Goal: Feedback & Contribution: Submit feedback/report problem

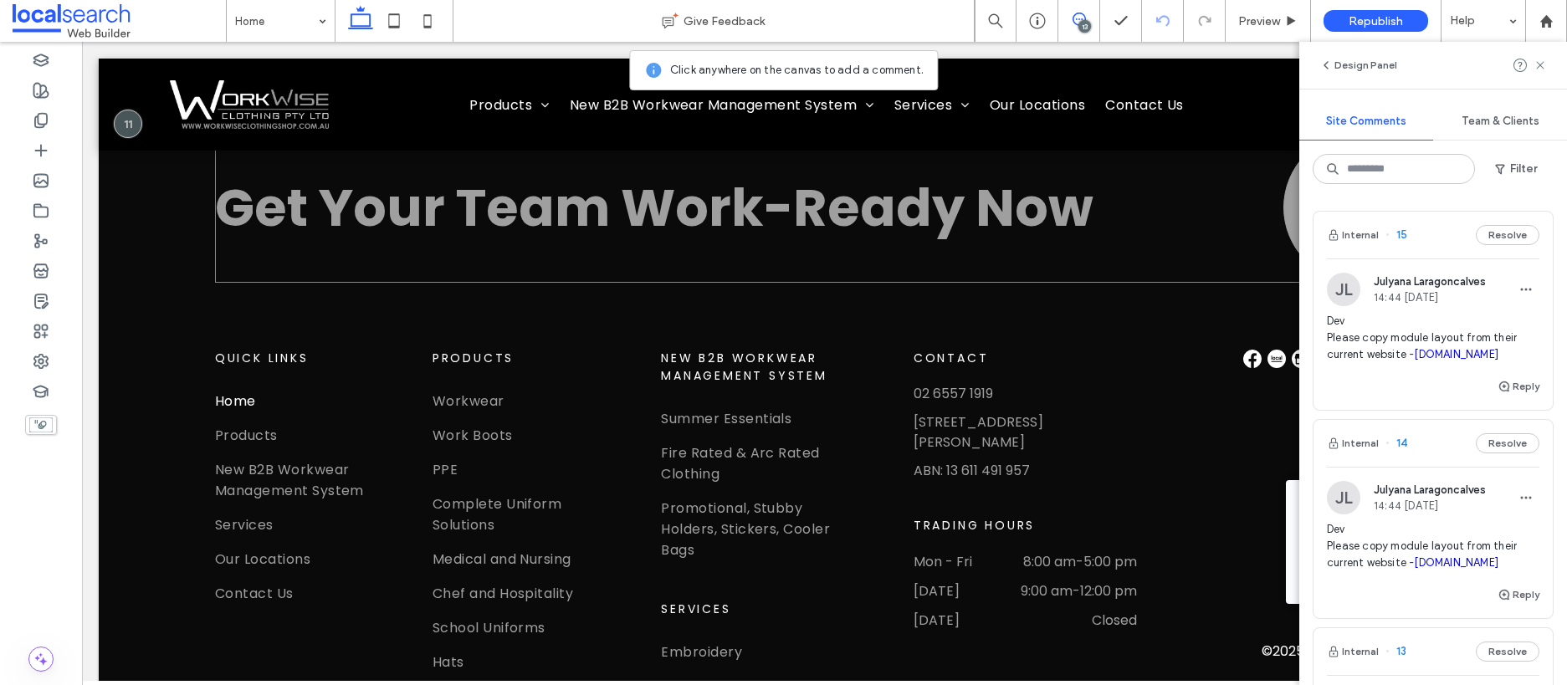
scroll to position [5767, 0]
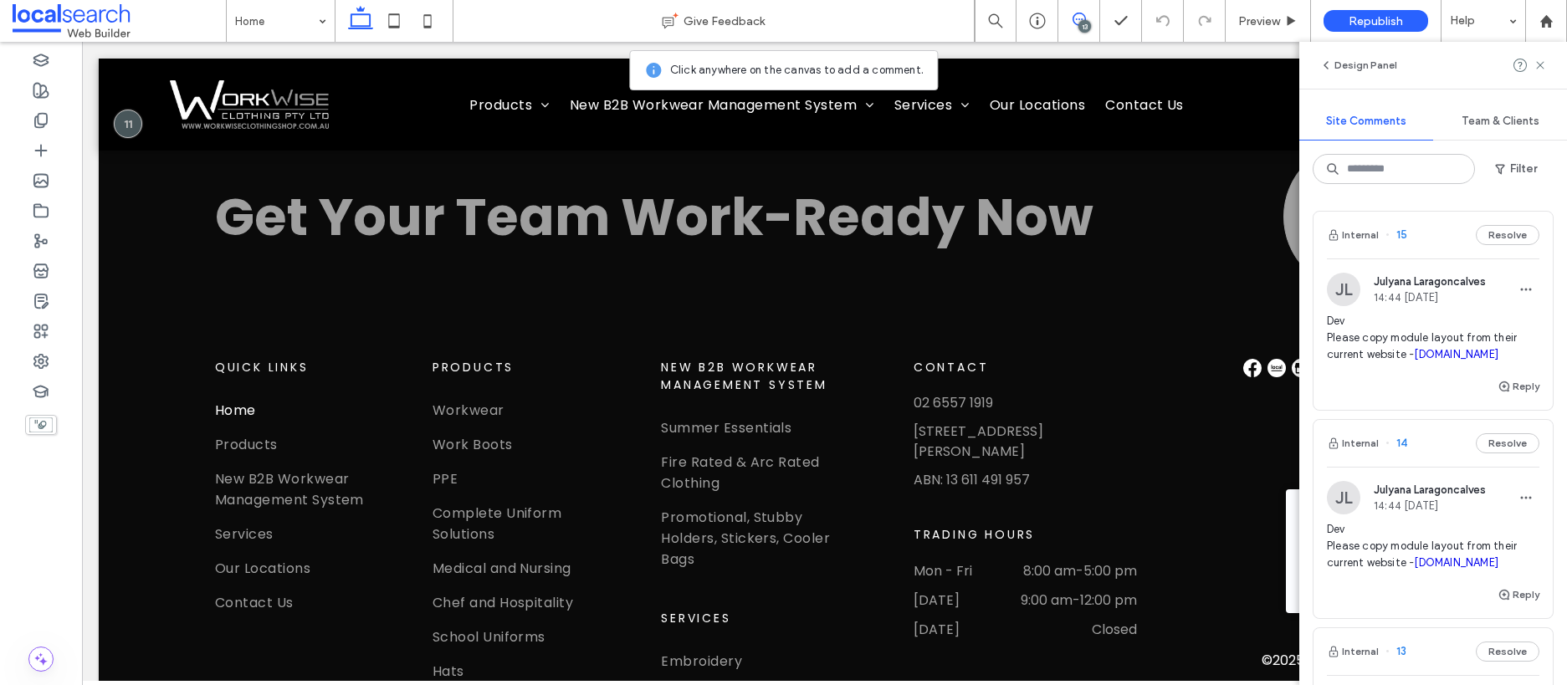
click at [1083, 20] on div "13" at bounding box center [1084, 26] width 13 height 13
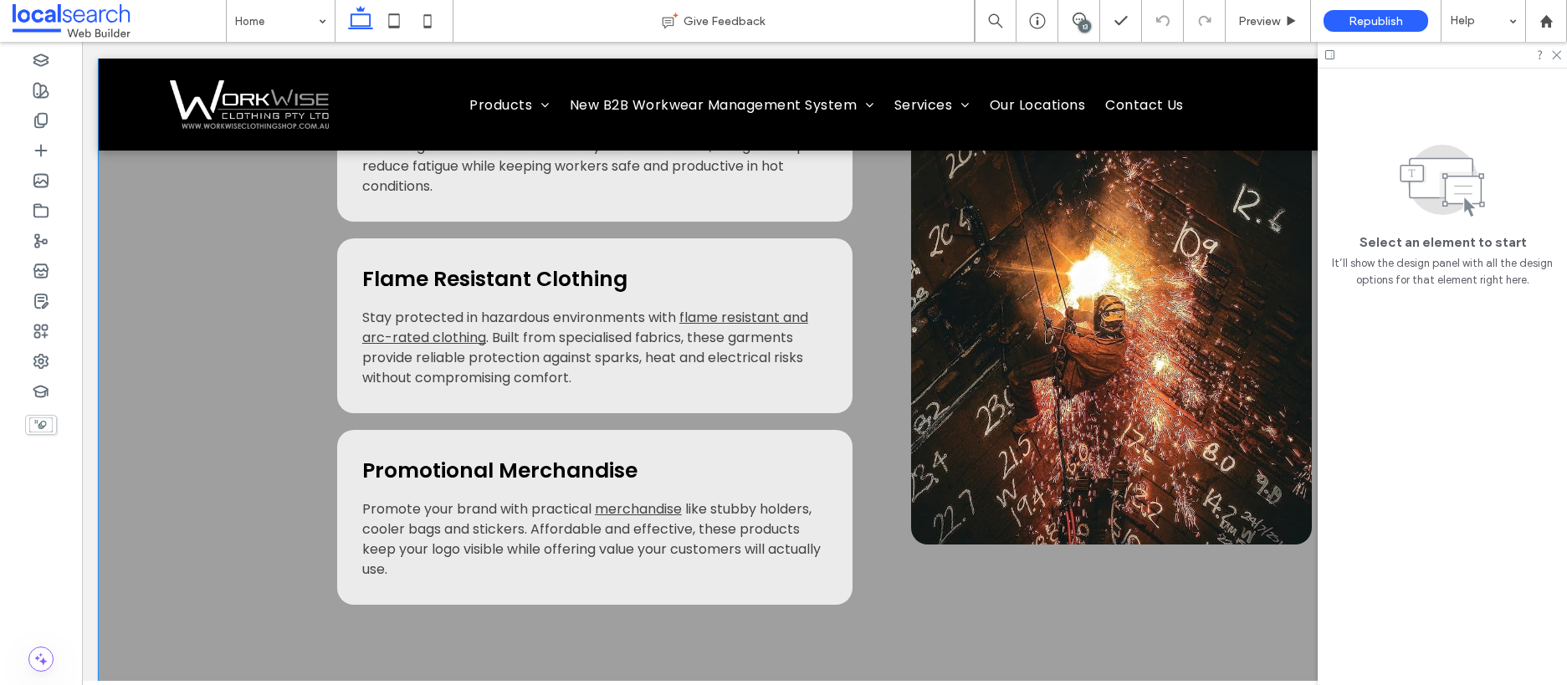
scroll to position [2742, 0]
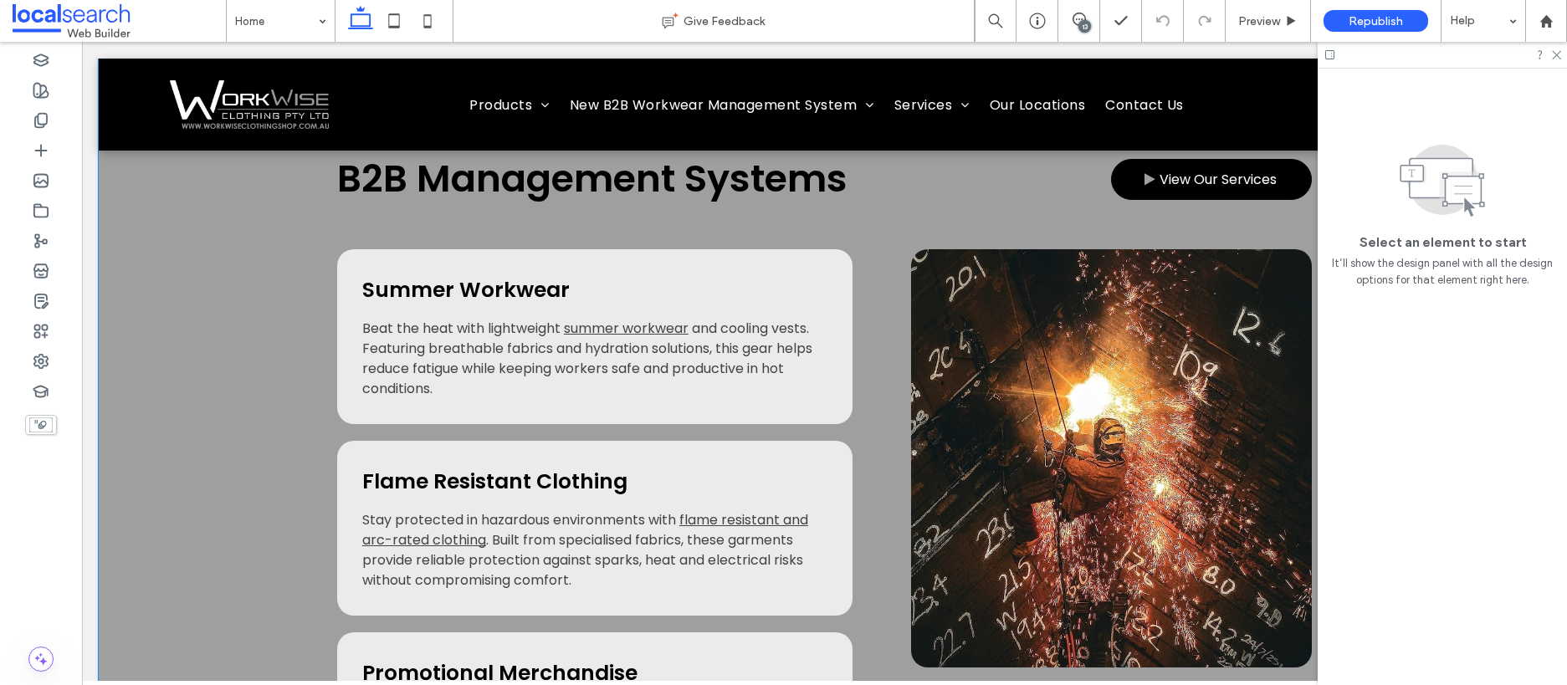
click at [202, 378] on div "B2B Management Systems View Our Services Summer Workwear Beat the heat with lig…" at bounding box center [824, 478] width 1451 height 857
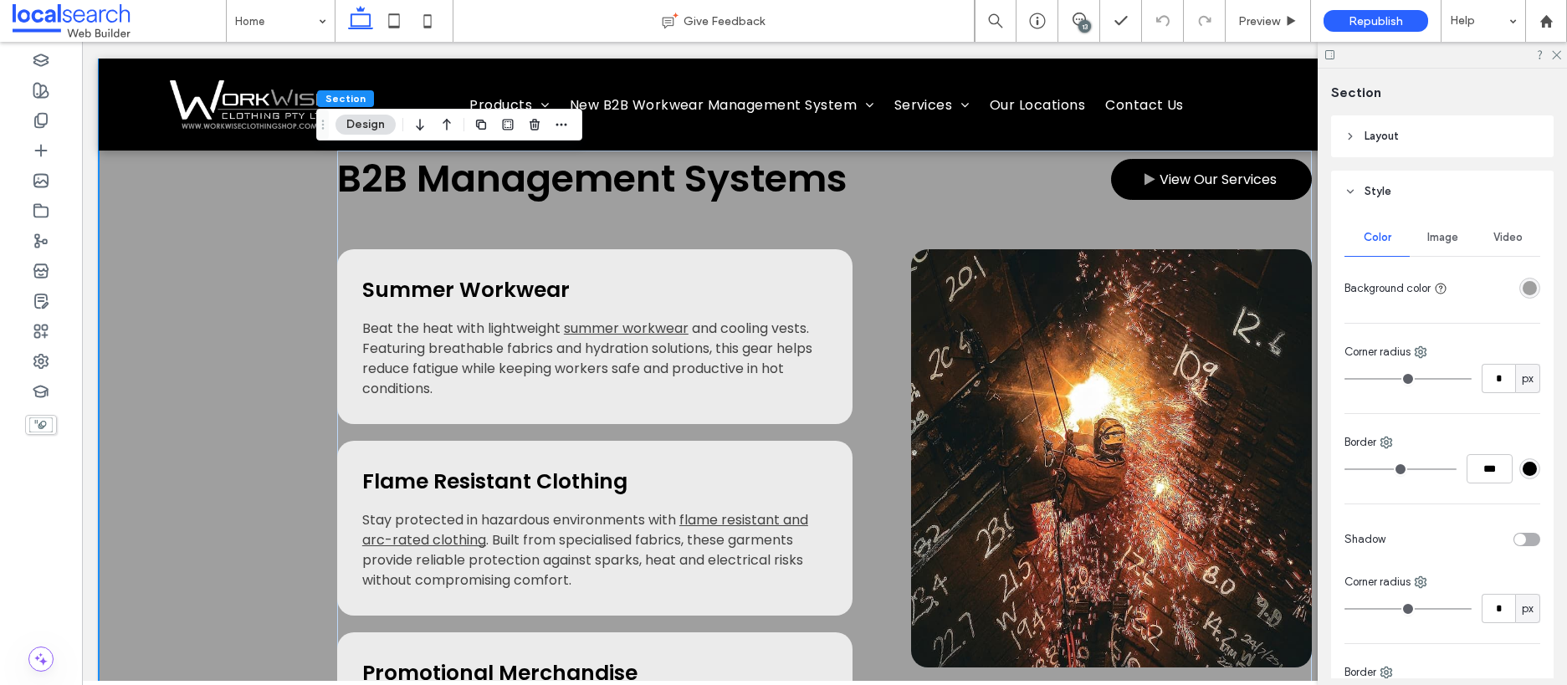
click at [1522, 286] on div "rgba(159,159,159,1)" at bounding box center [1529, 288] width 14 height 14
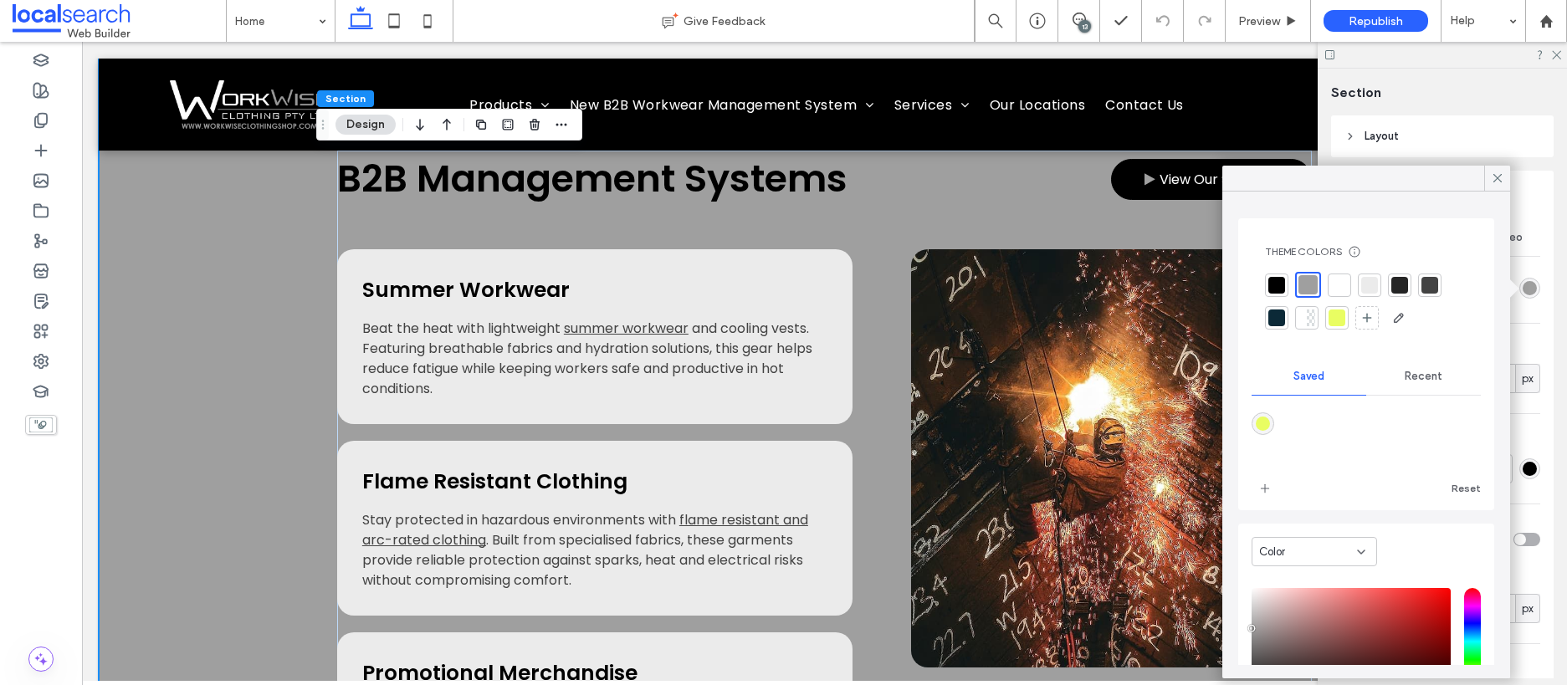
click at [1402, 292] on div at bounding box center [1399, 285] width 17 height 17
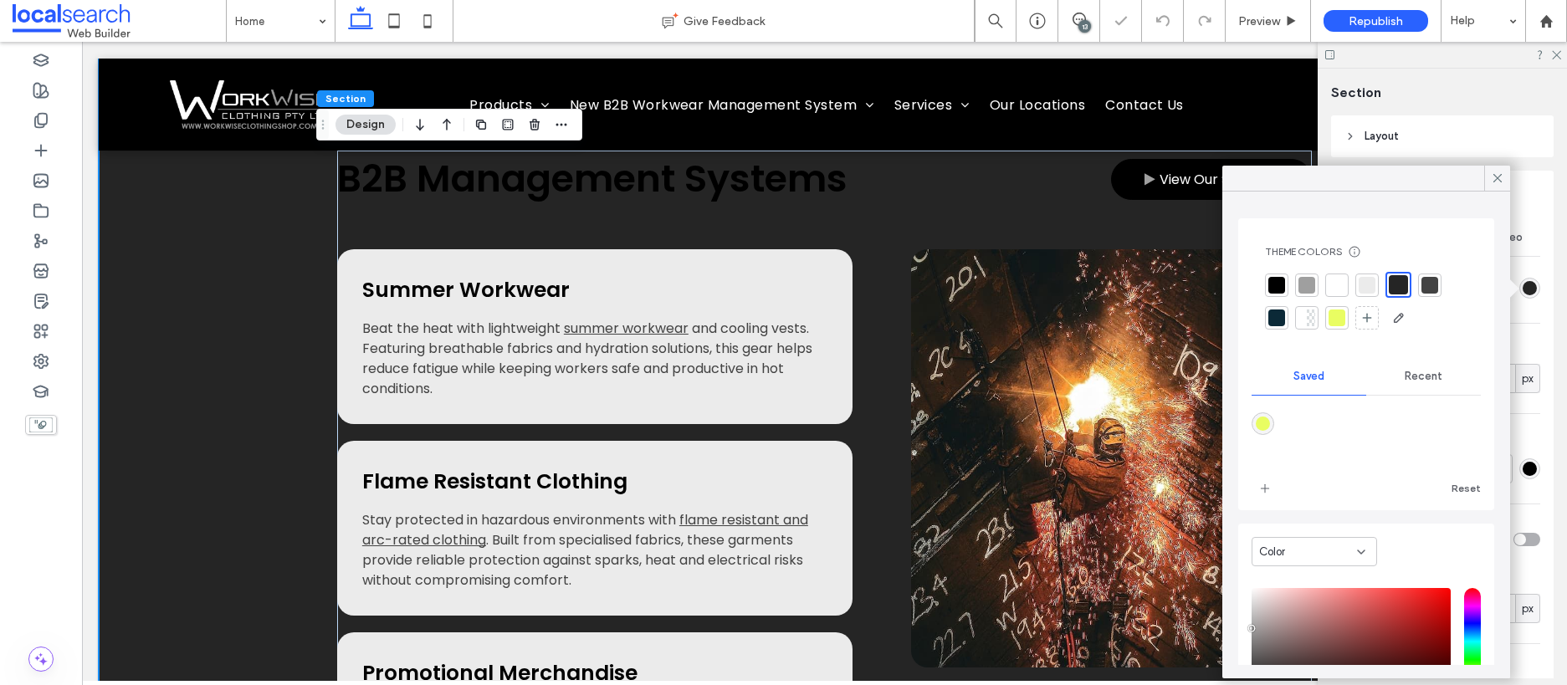
click at [1281, 285] on div at bounding box center [1276, 285] width 17 height 17
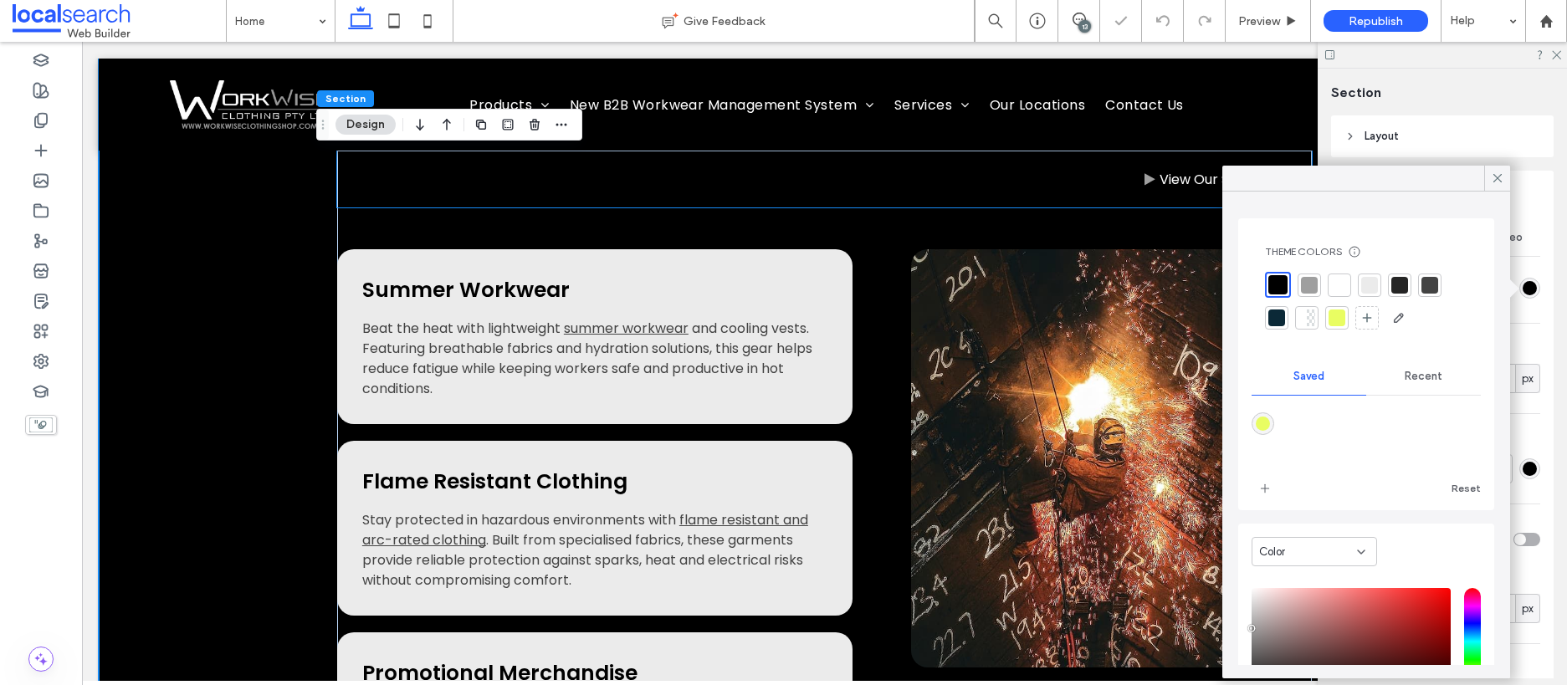
click at [664, 193] on span "B2B Management Systems" at bounding box center [592, 178] width 510 height 53
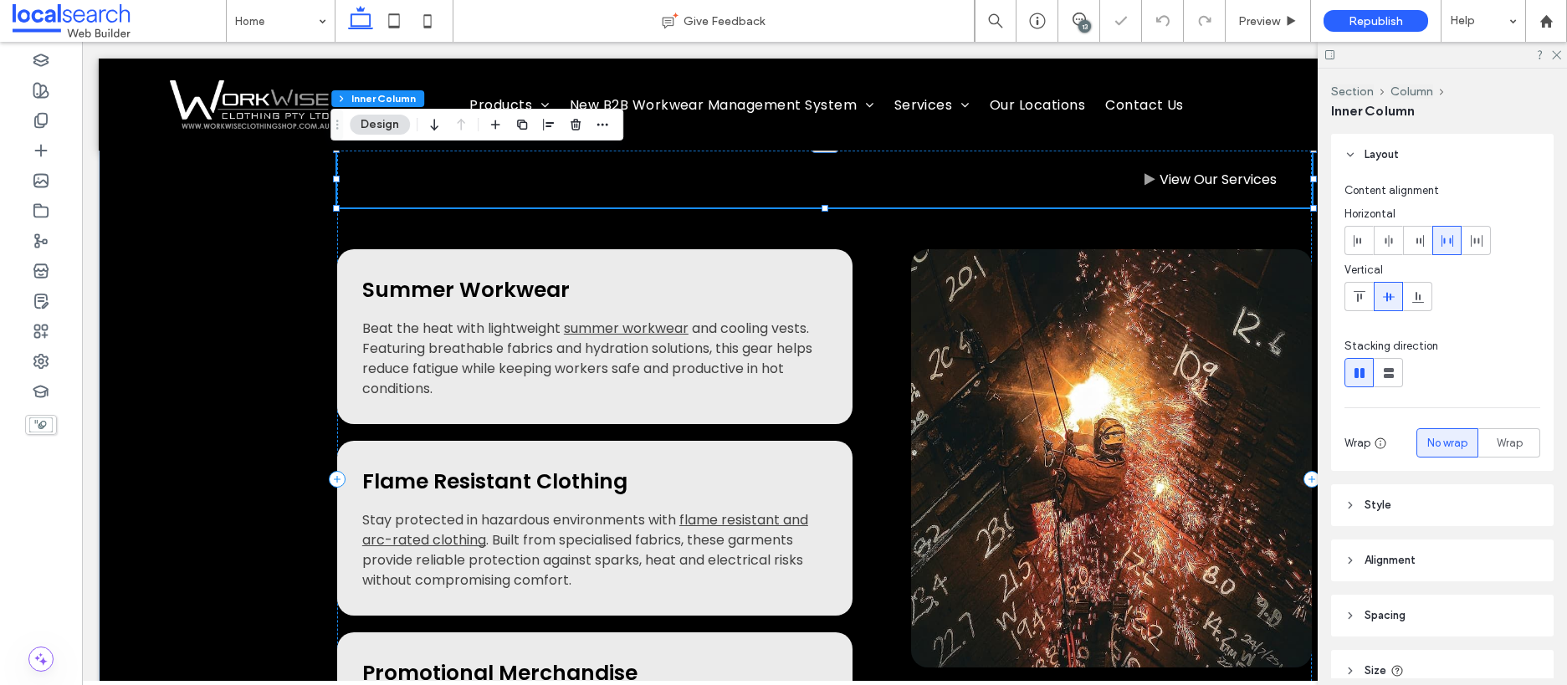
click at [652, 174] on span "B2B Management Systems" at bounding box center [592, 178] width 510 height 53
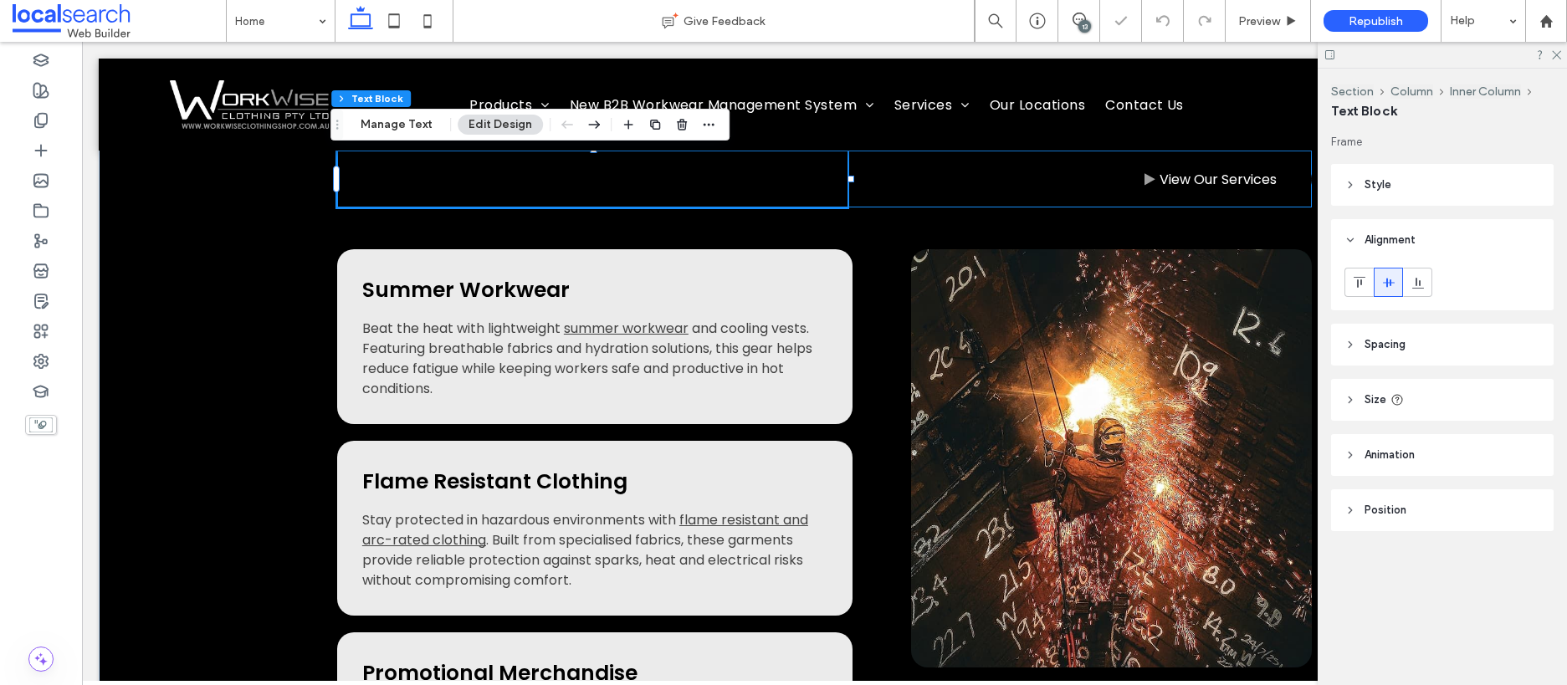
click at [652, 174] on span "B2B Management Systems" at bounding box center [592, 178] width 510 height 53
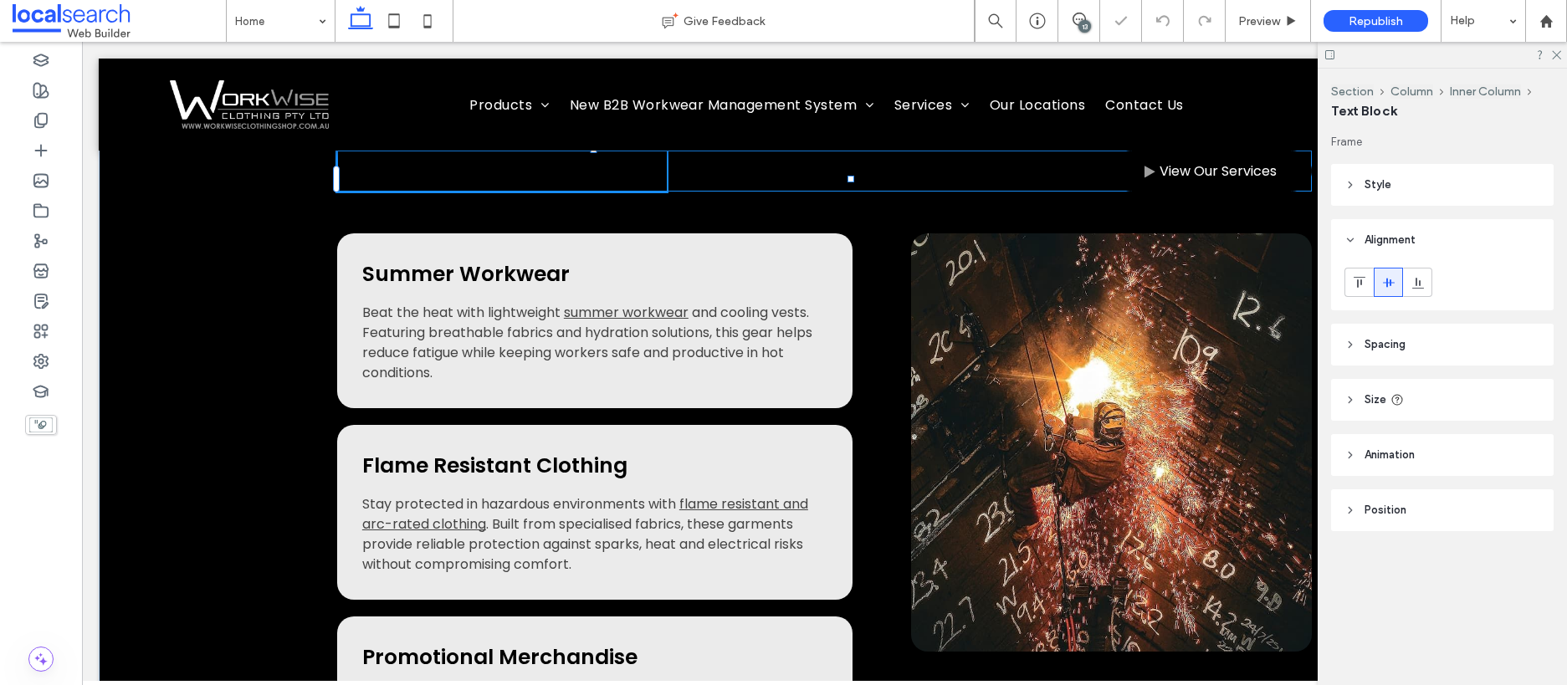
type input "*******"
type input "**"
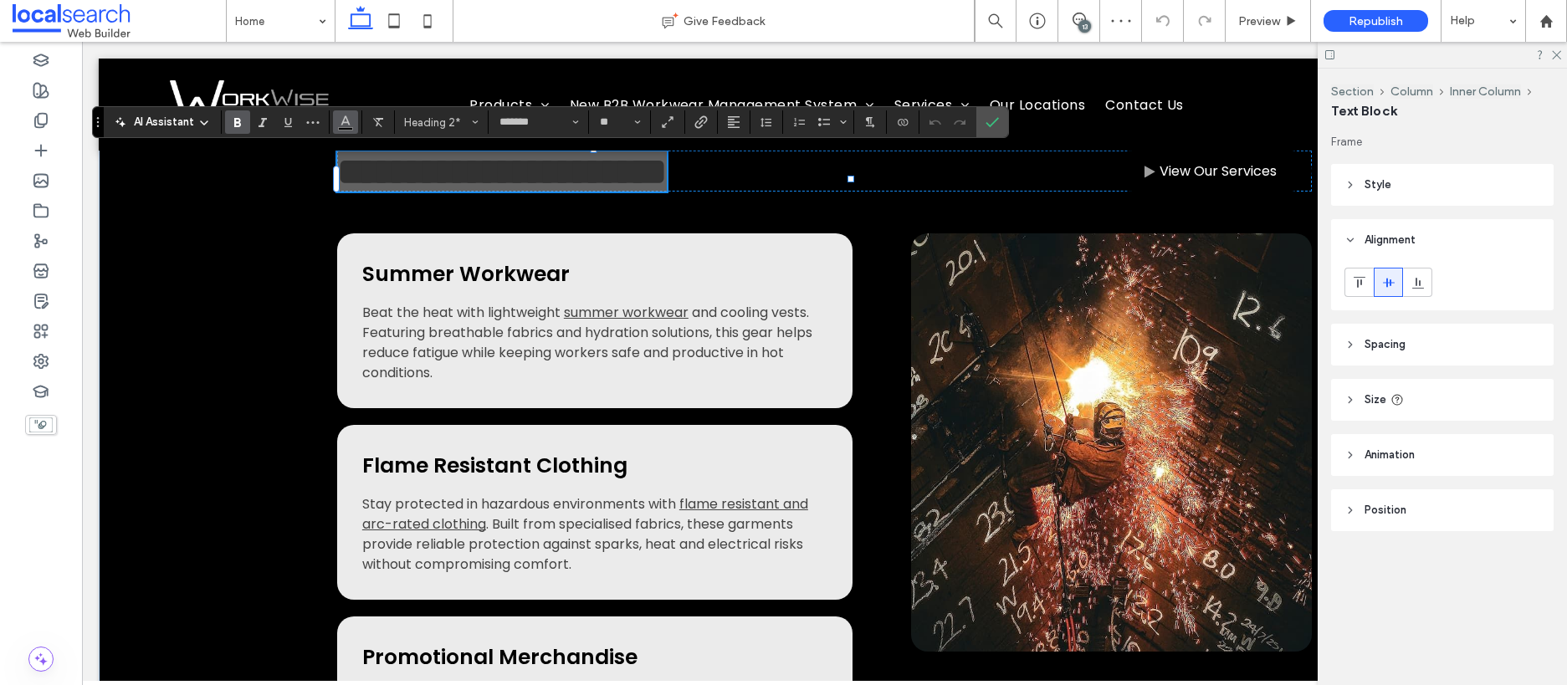
click at [340, 125] on icon "Color" at bounding box center [345, 120] width 13 height 13
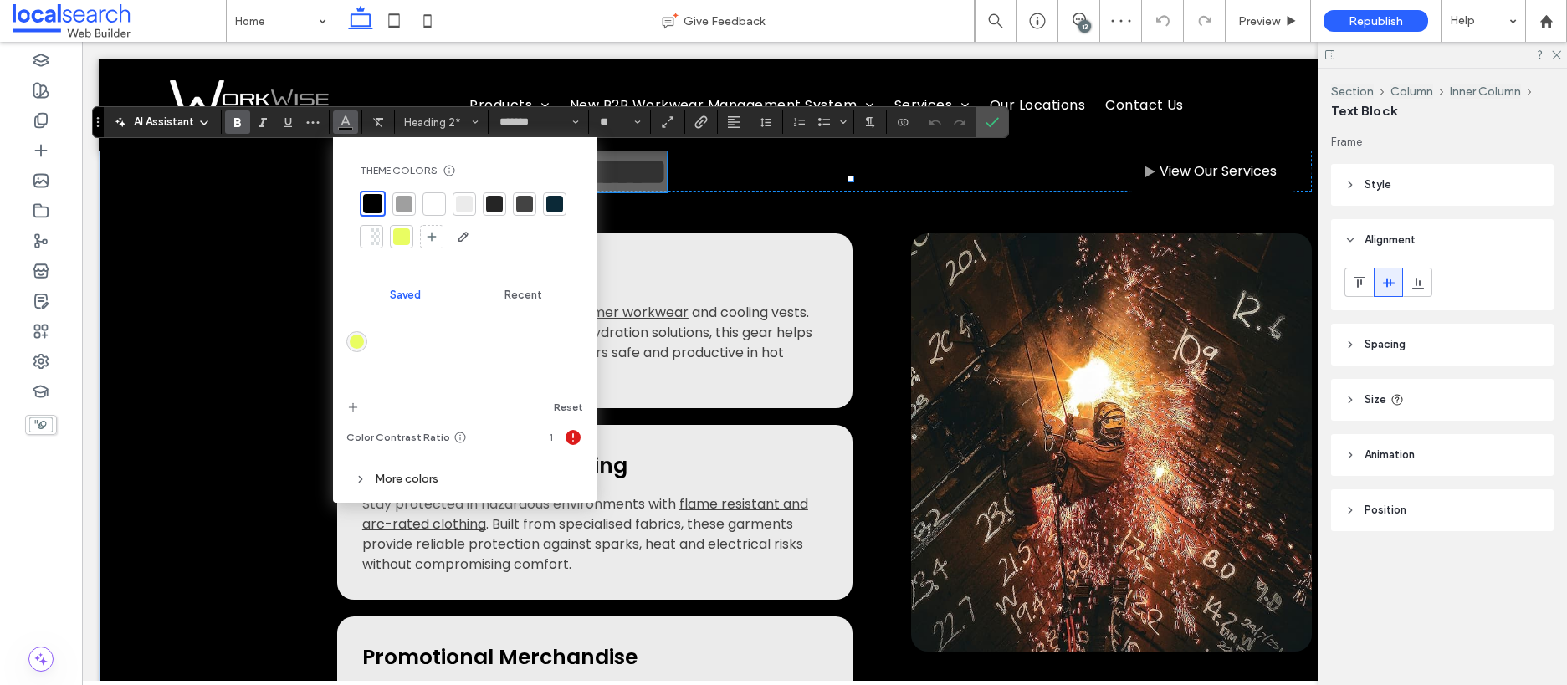
click at [433, 205] on div at bounding box center [434, 204] width 17 height 17
click at [989, 128] on icon "Confirm" at bounding box center [991, 121] width 13 height 13
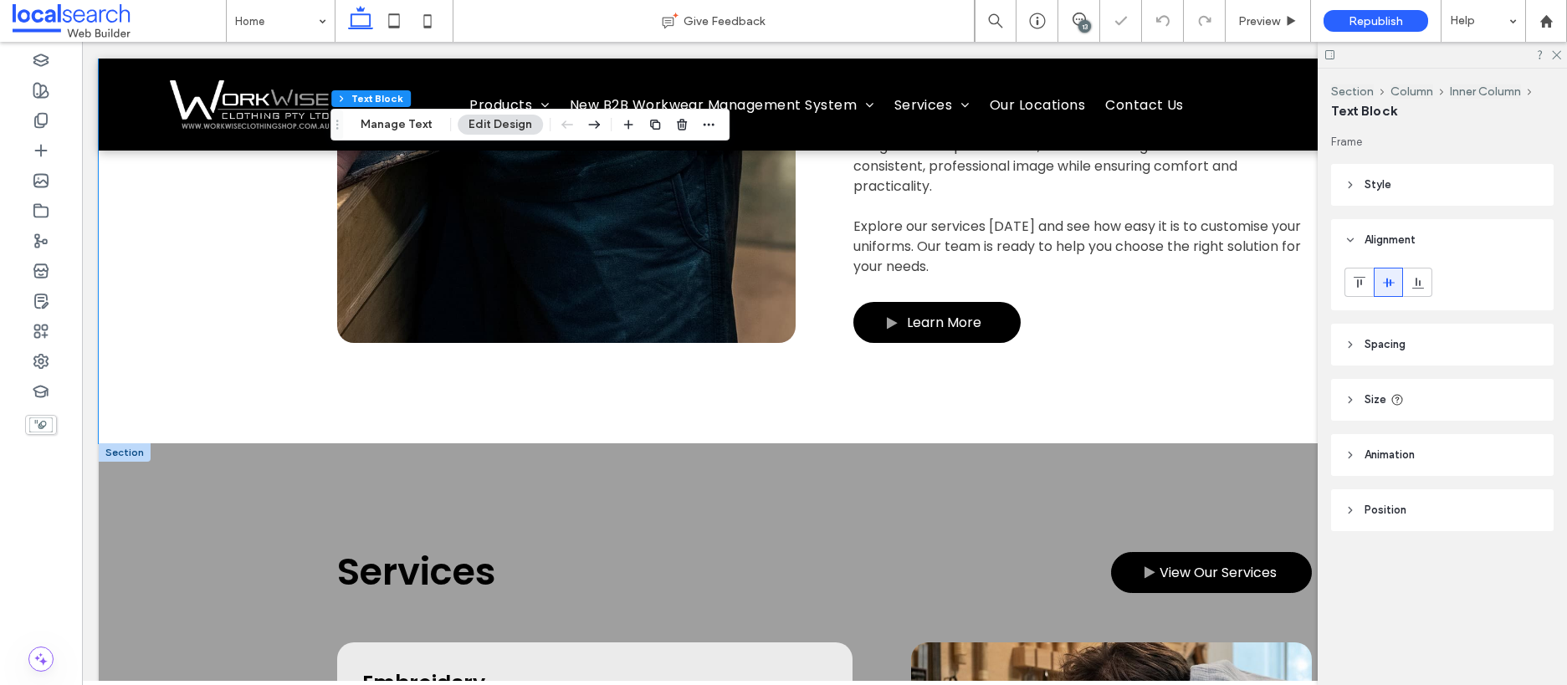
scroll to position [4264, 0]
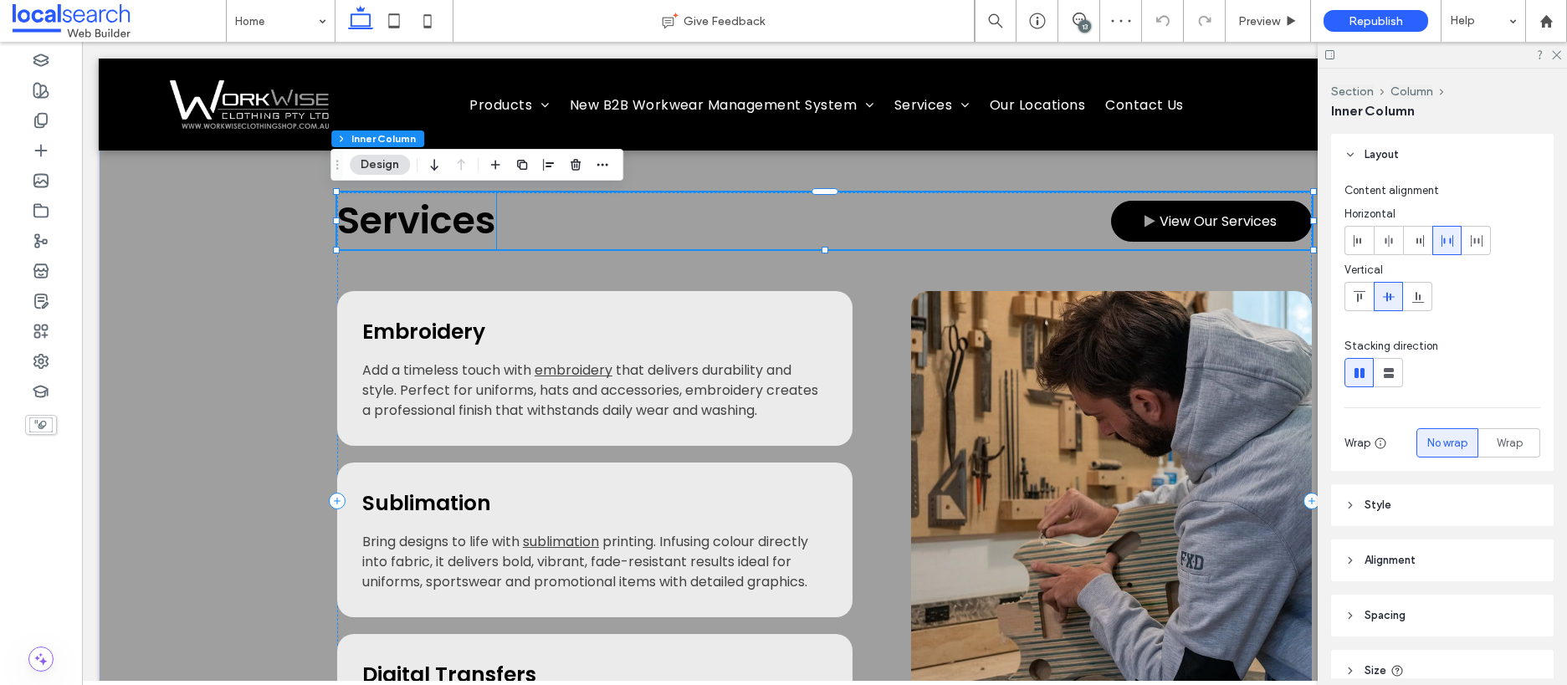
click at [466, 222] on span "Services" at bounding box center [416, 220] width 159 height 53
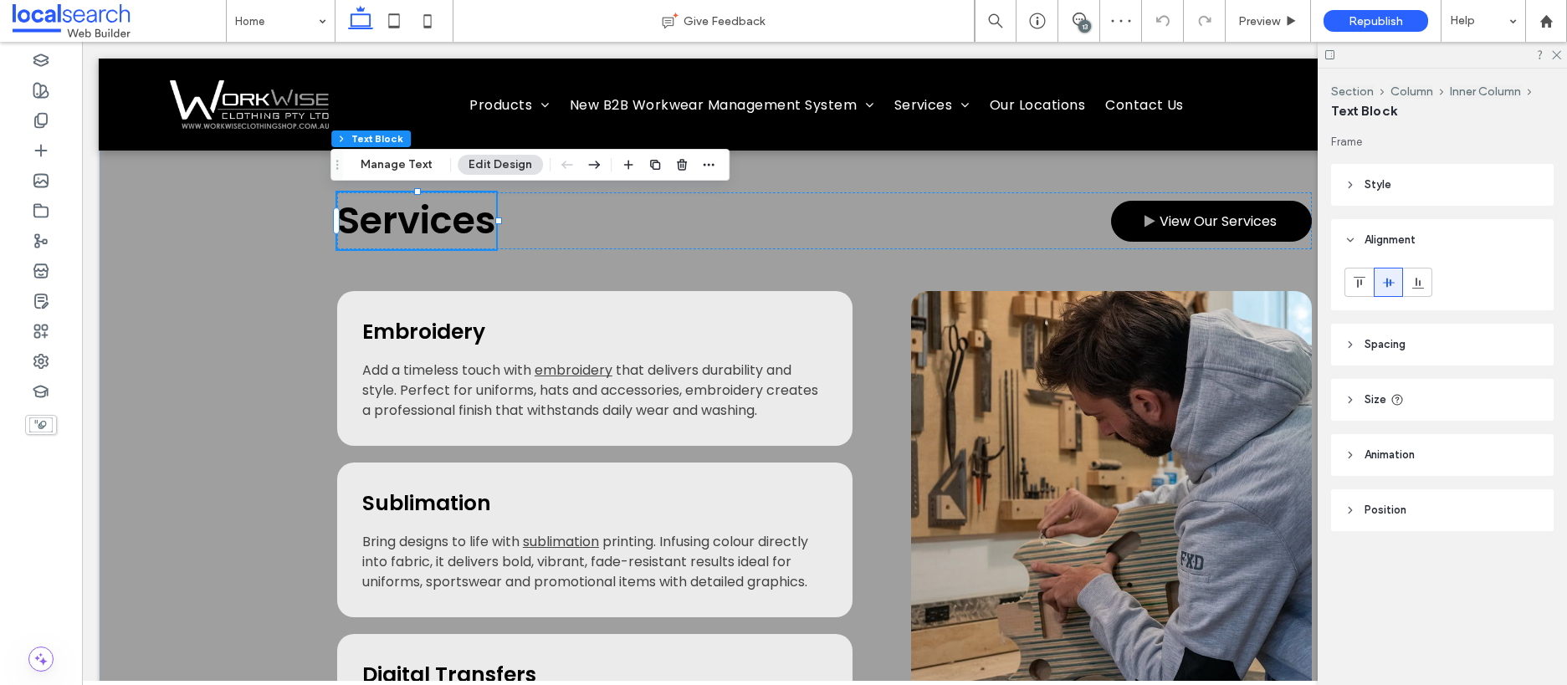
click at [466, 222] on span "Services" at bounding box center [416, 220] width 159 height 53
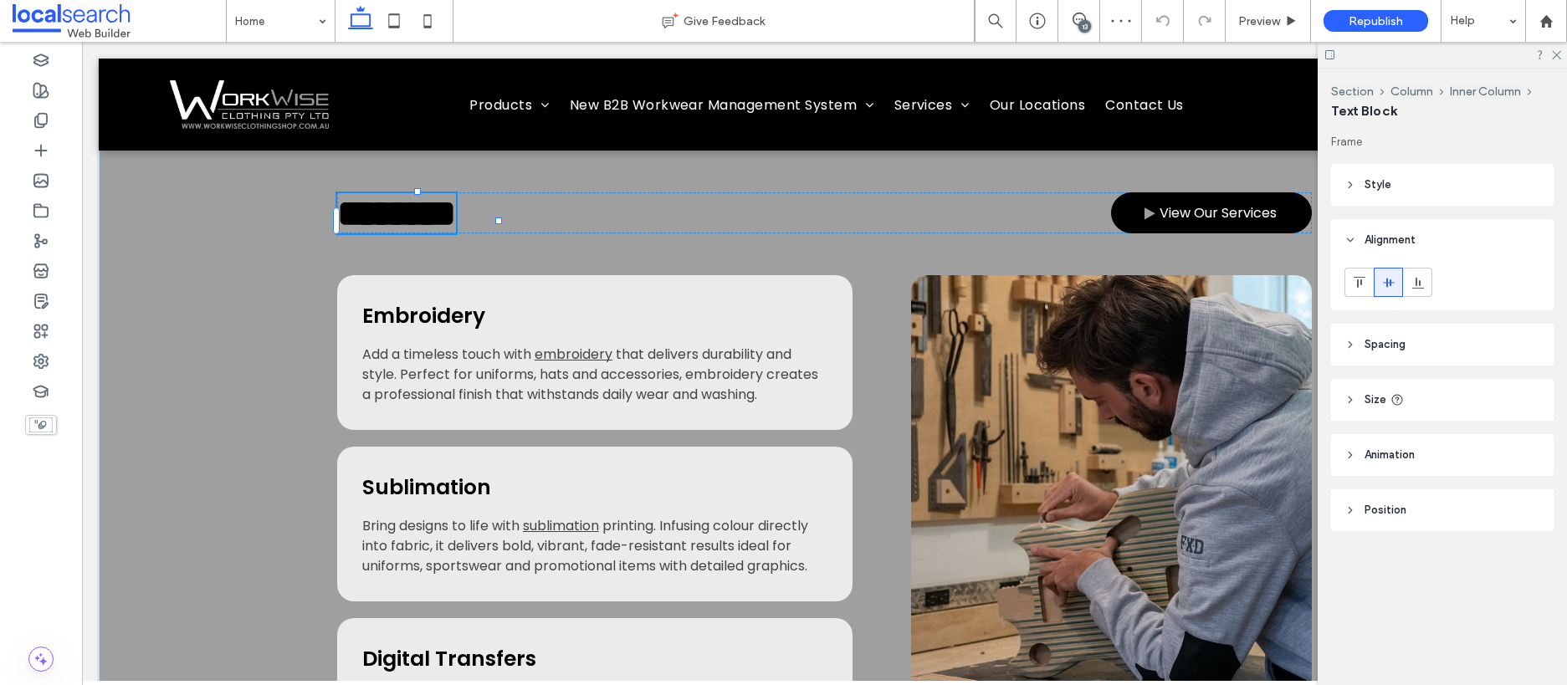
type input "*******"
type input "**"
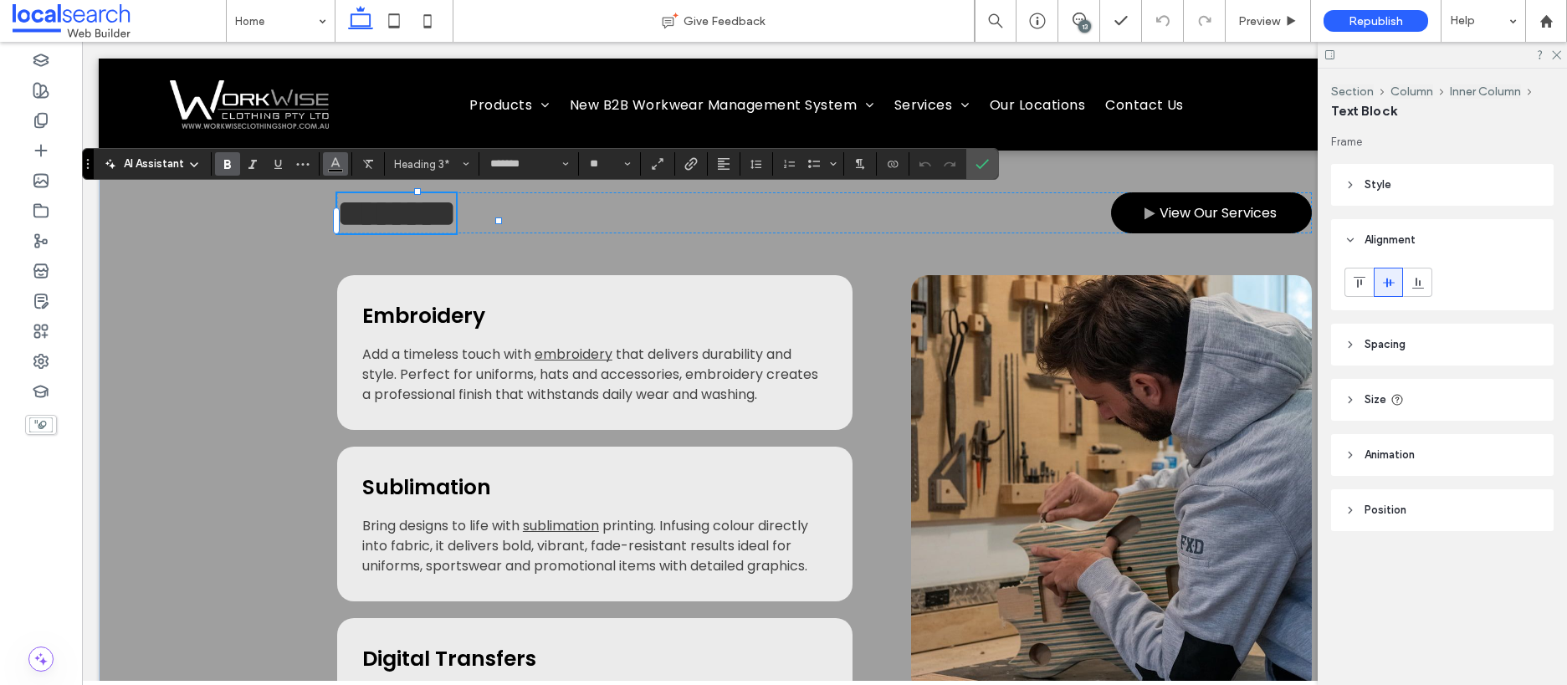
click at [336, 165] on use "Color" at bounding box center [335, 162] width 9 height 9
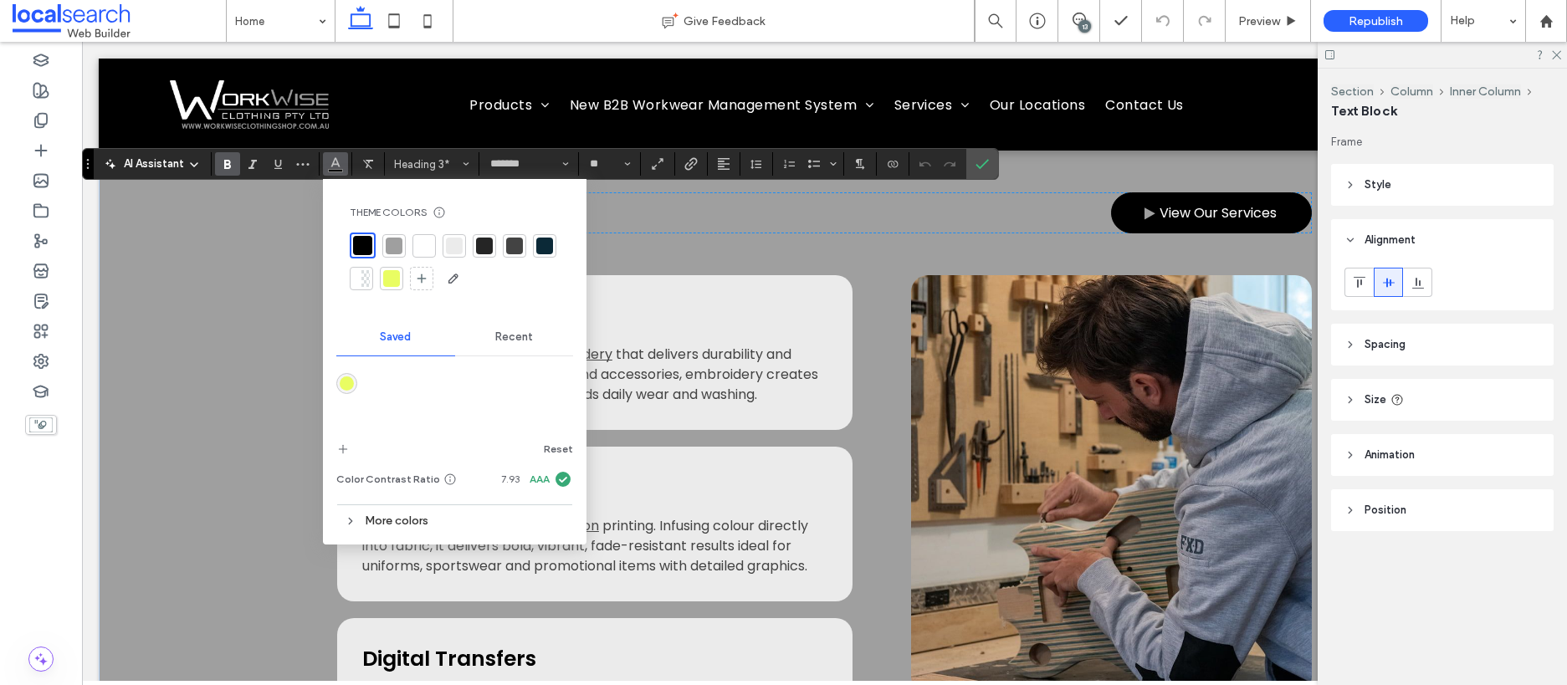
drag, startPoint x: 418, startPoint y: 243, endPoint x: 408, endPoint y: 251, distance: 12.5
click at [418, 243] on div at bounding box center [424, 246] width 17 height 17
click at [243, 328] on div "******** View Our Services Embroidery Add a timeless touch with embroidery that…" at bounding box center [824, 492] width 1451 height 801
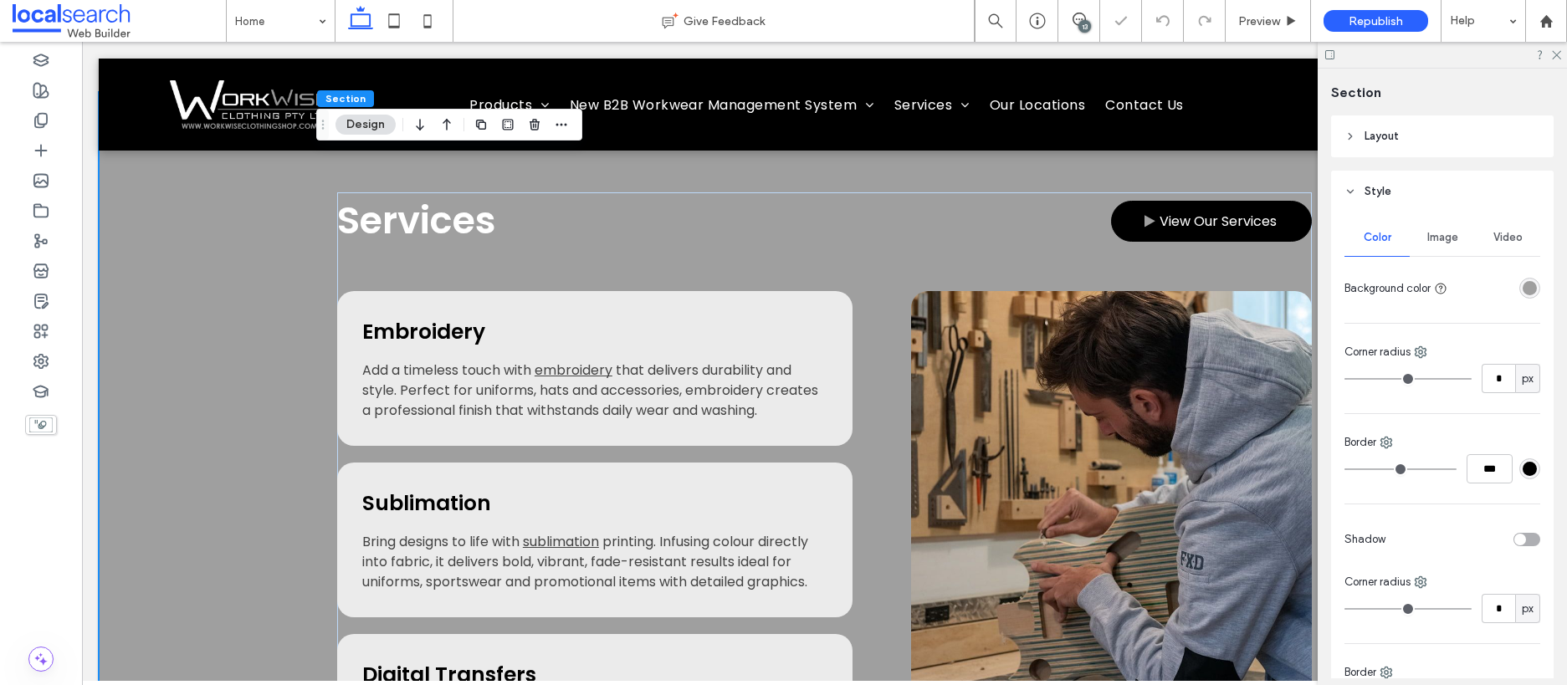
click at [1522, 284] on div "rgba(159,159,159,1)" at bounding box center [1529, 288] width 14 height 14
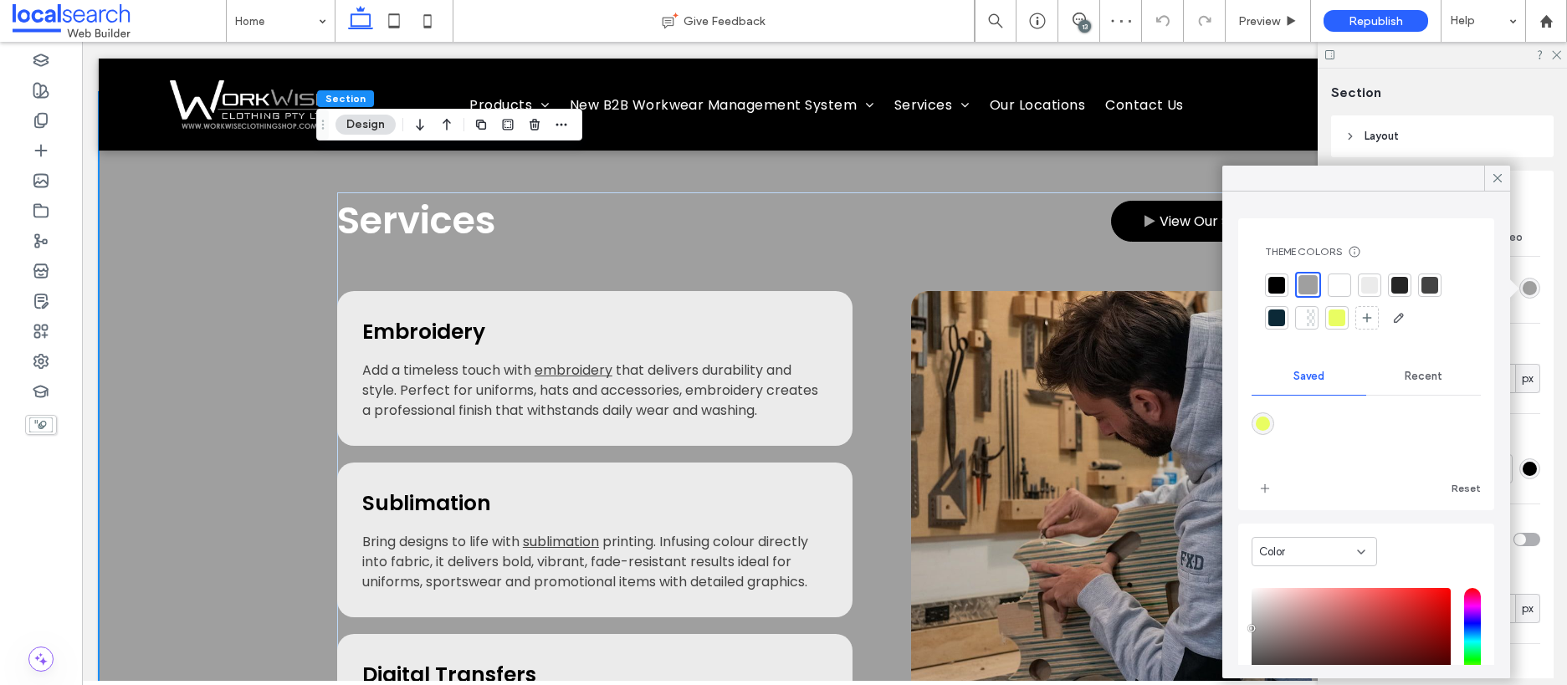
click at [1266, 290] on div at bounding box center [1276, 284] width 23 height 23
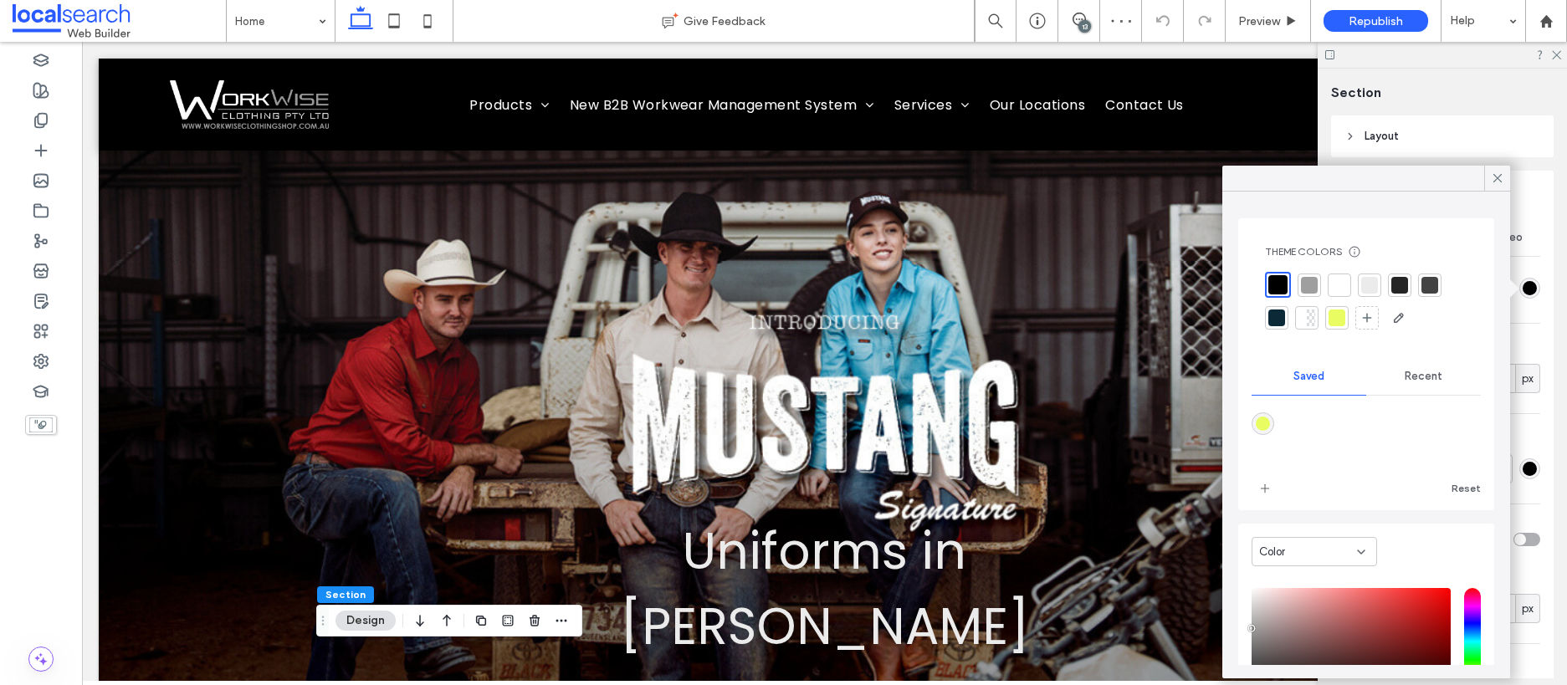
scroll to position [0, 0]
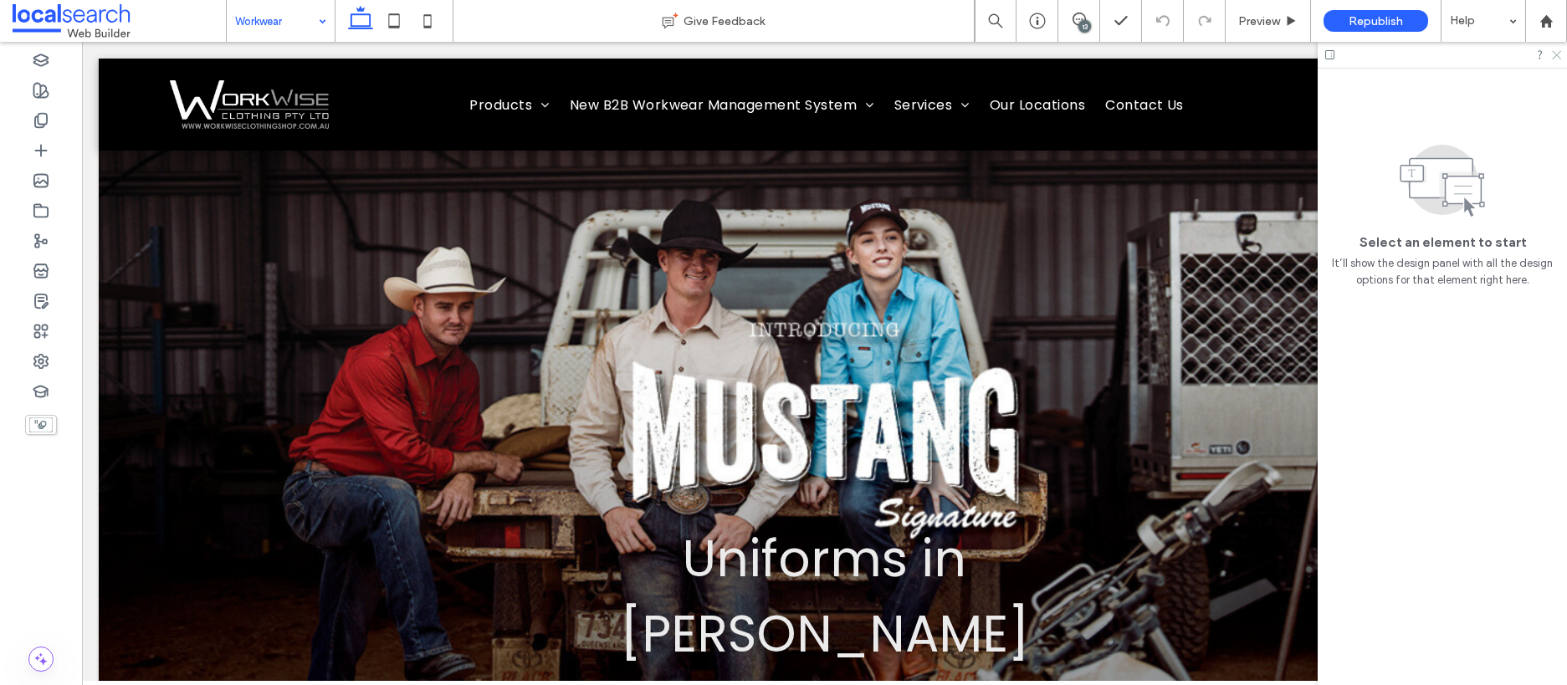
click at [1555, 51] on icon at bounding box center [1555, 54] width 11 height 11
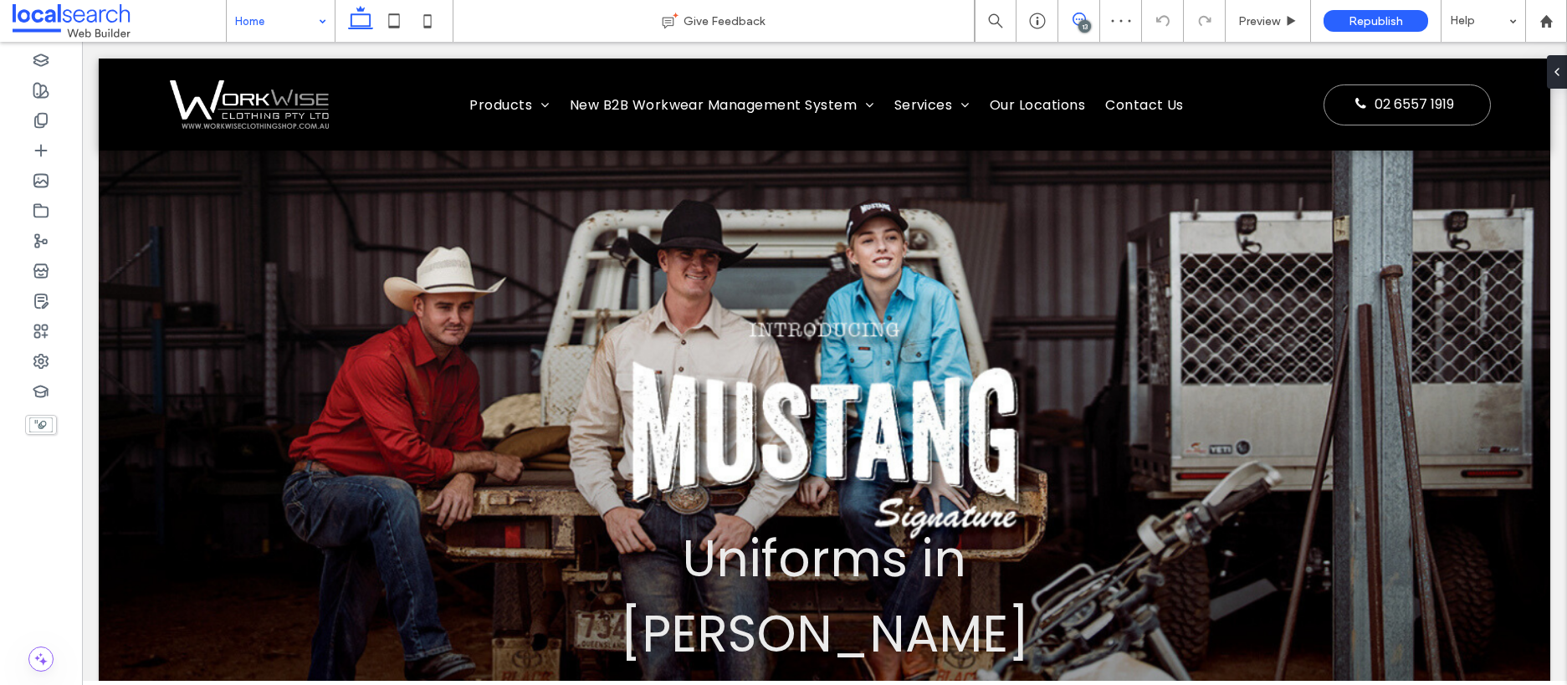
click at [1070, 22] on span at bounding box center [1078, 19] width 41 height 13
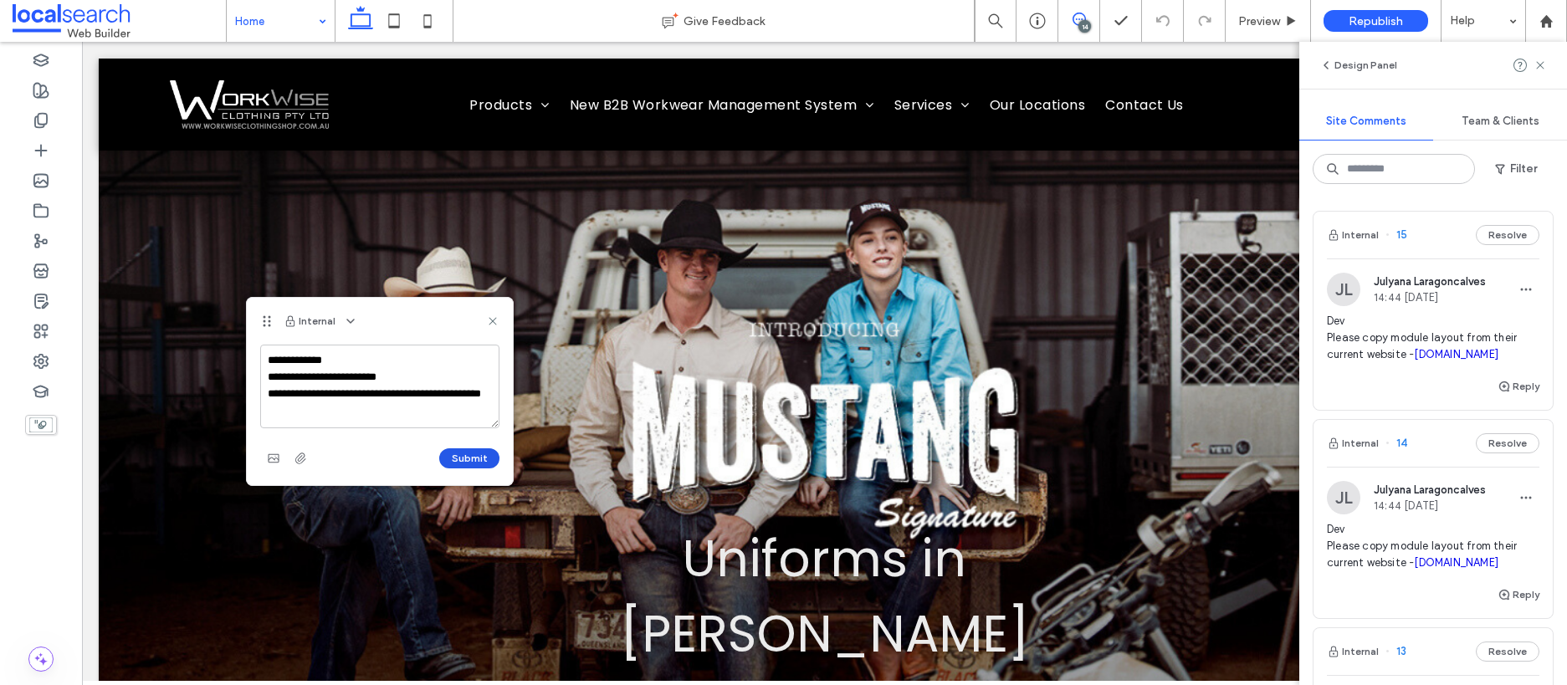
type textarea "**********"
click at [488, 454] on button "Submit" at bounding box center [469, 458] width 60 height 20
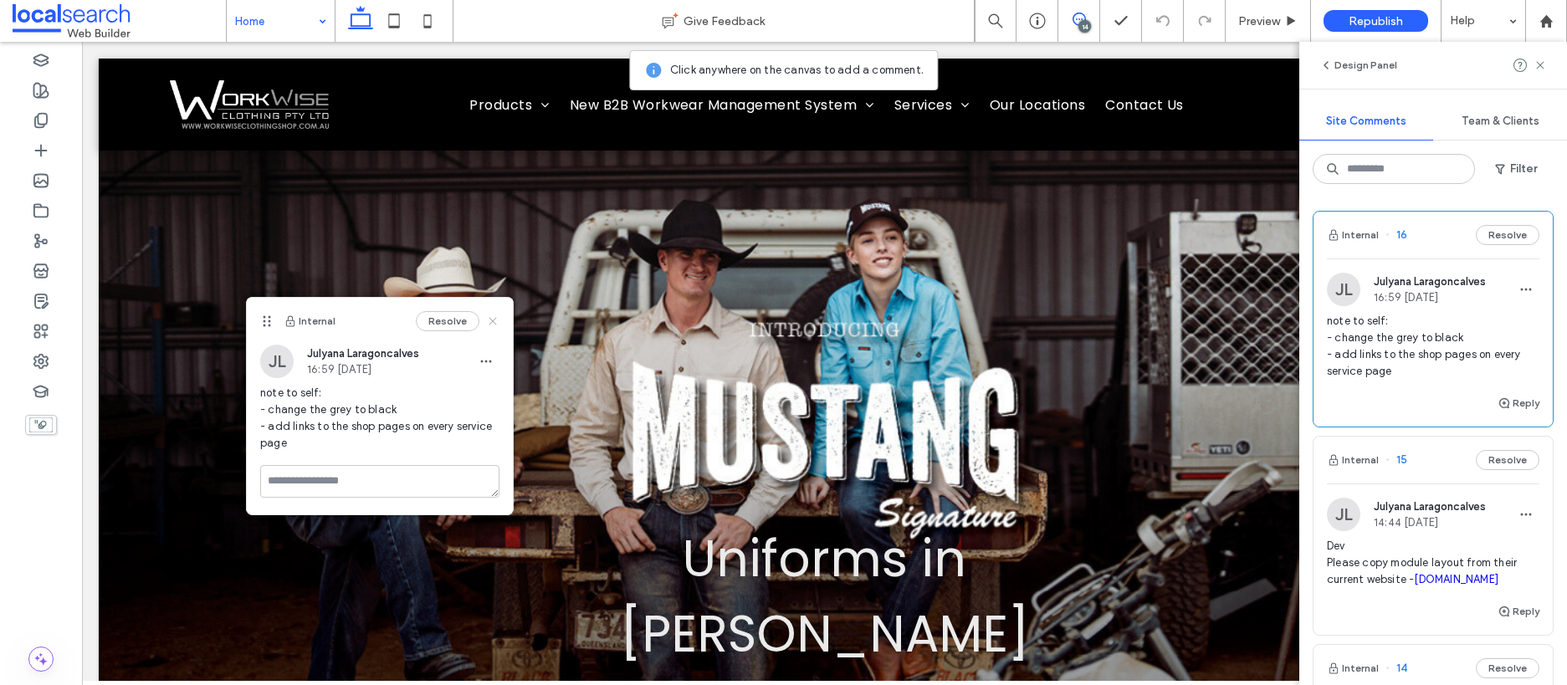
click at [494, 319] on use at bounding box center [492, 321] width 8 height 8
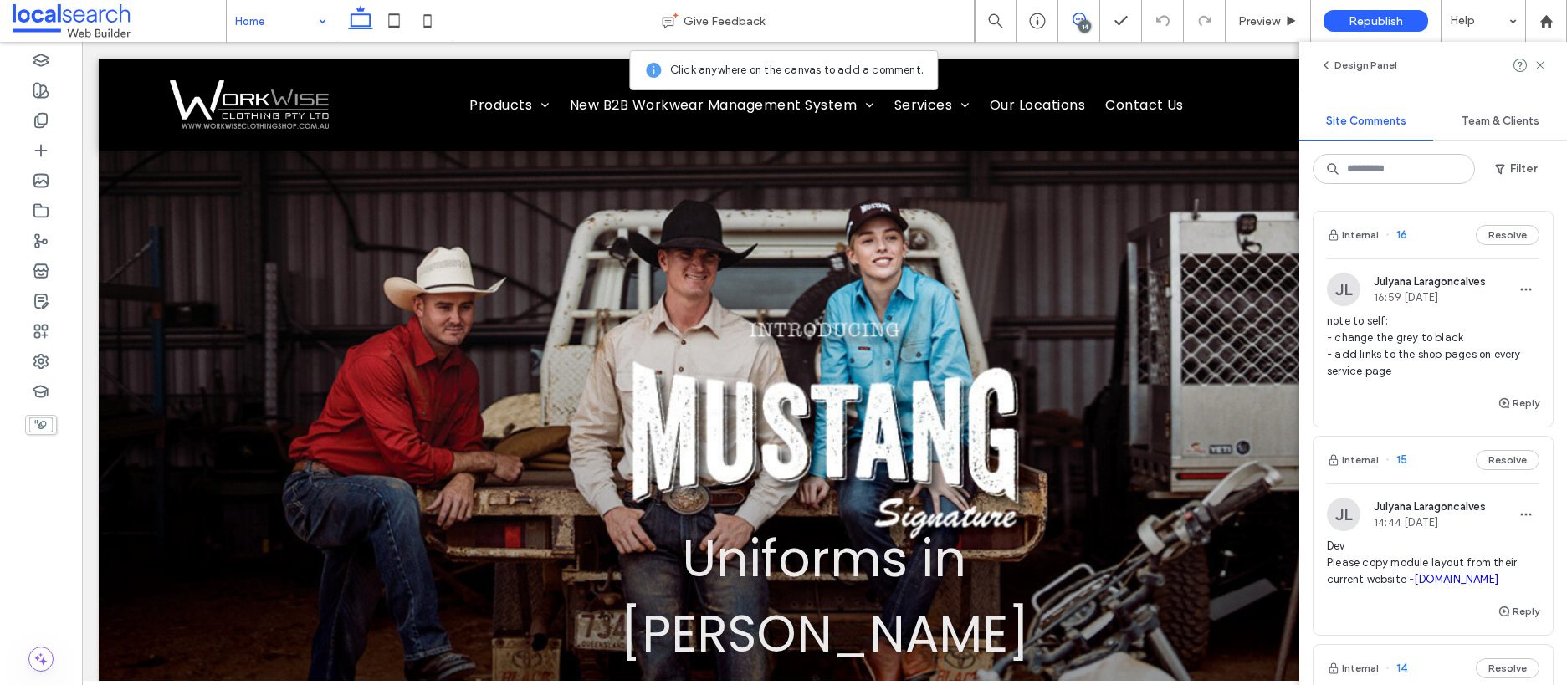
click at [1078, 28] on div "14" at bounding box center [1084, 26] width 13 height 13
